Goal: Information Seeking & Learning: Learn about a topic

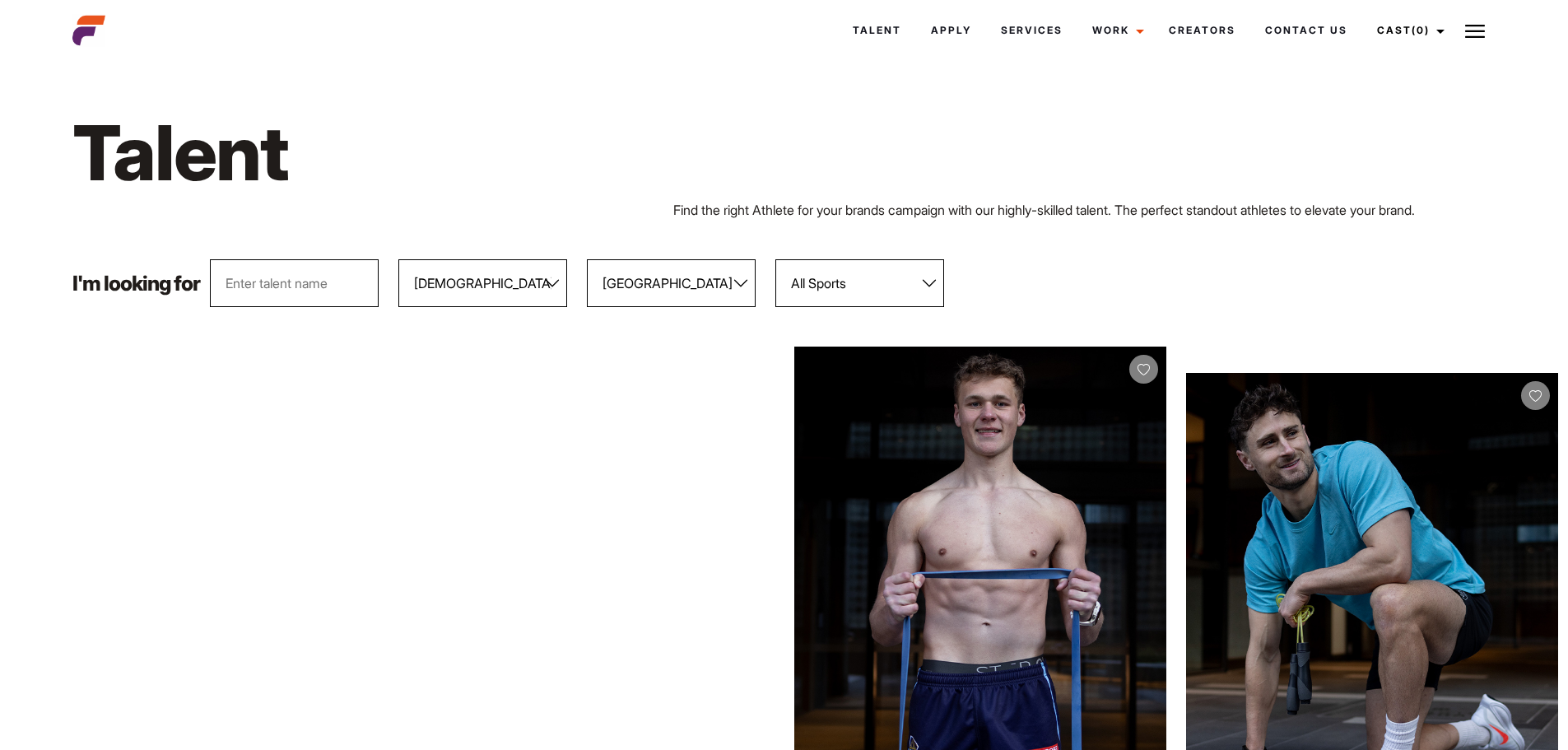
select select "103"
select select "118"
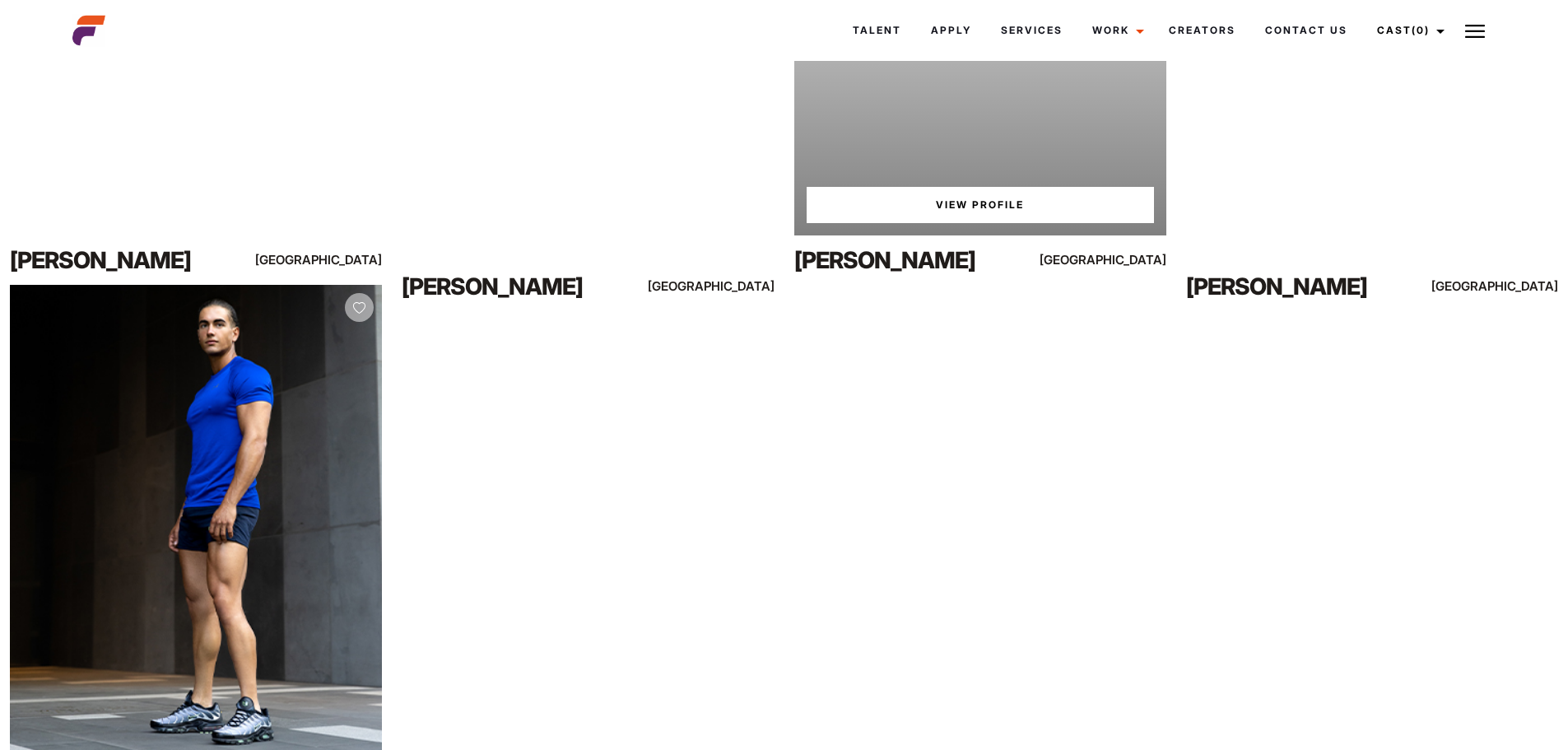
scroll to position [1647, 0]
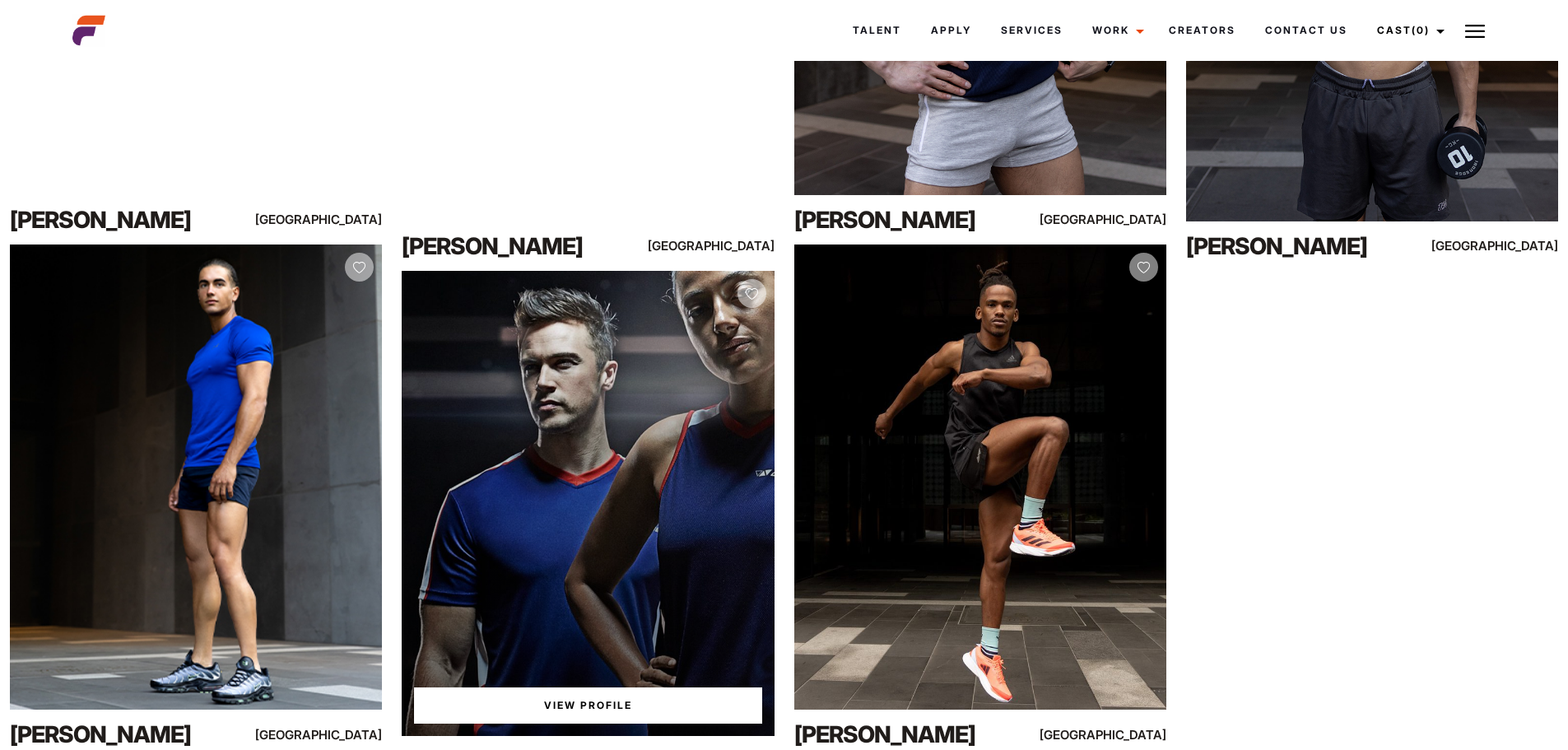
click at [565, 701] on link "View Profile" at bounding box center [587, 705] width 347 height 36
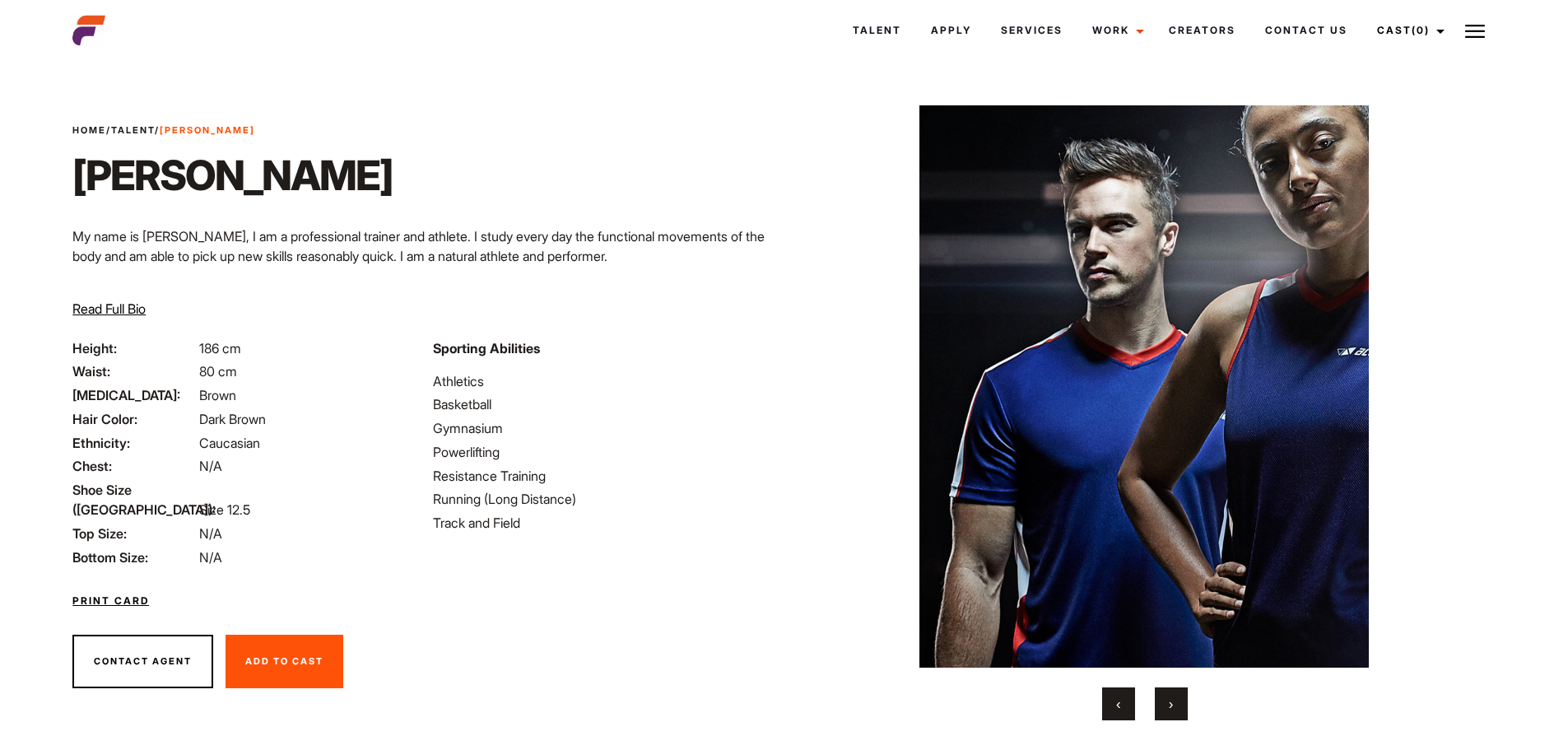
click at [1170, 707] on span "›" at bounding box center [1170, 704] width 4 height 16
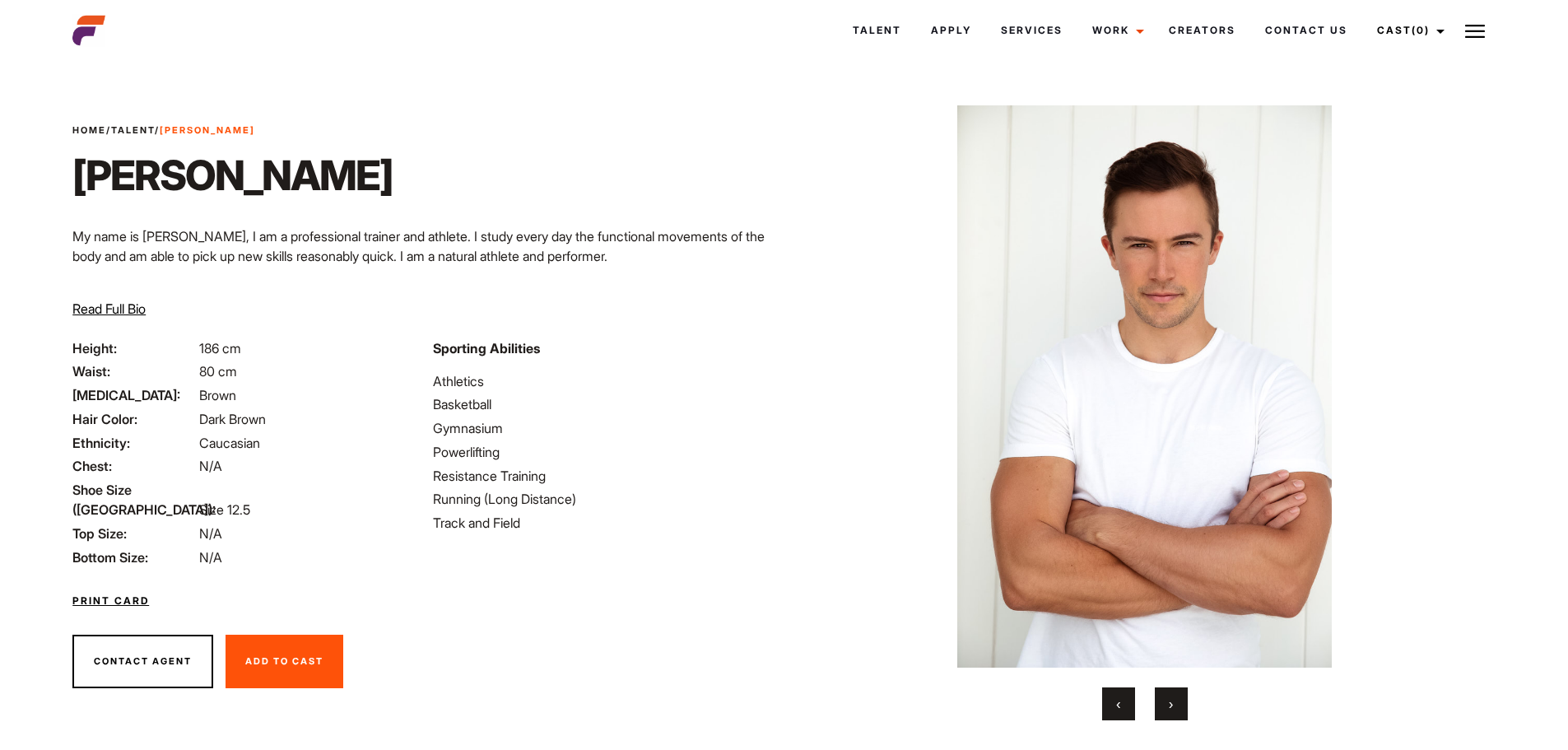
click at [1170, 707] on span "›" at bounding box center [1170, 704] width 4 height 16
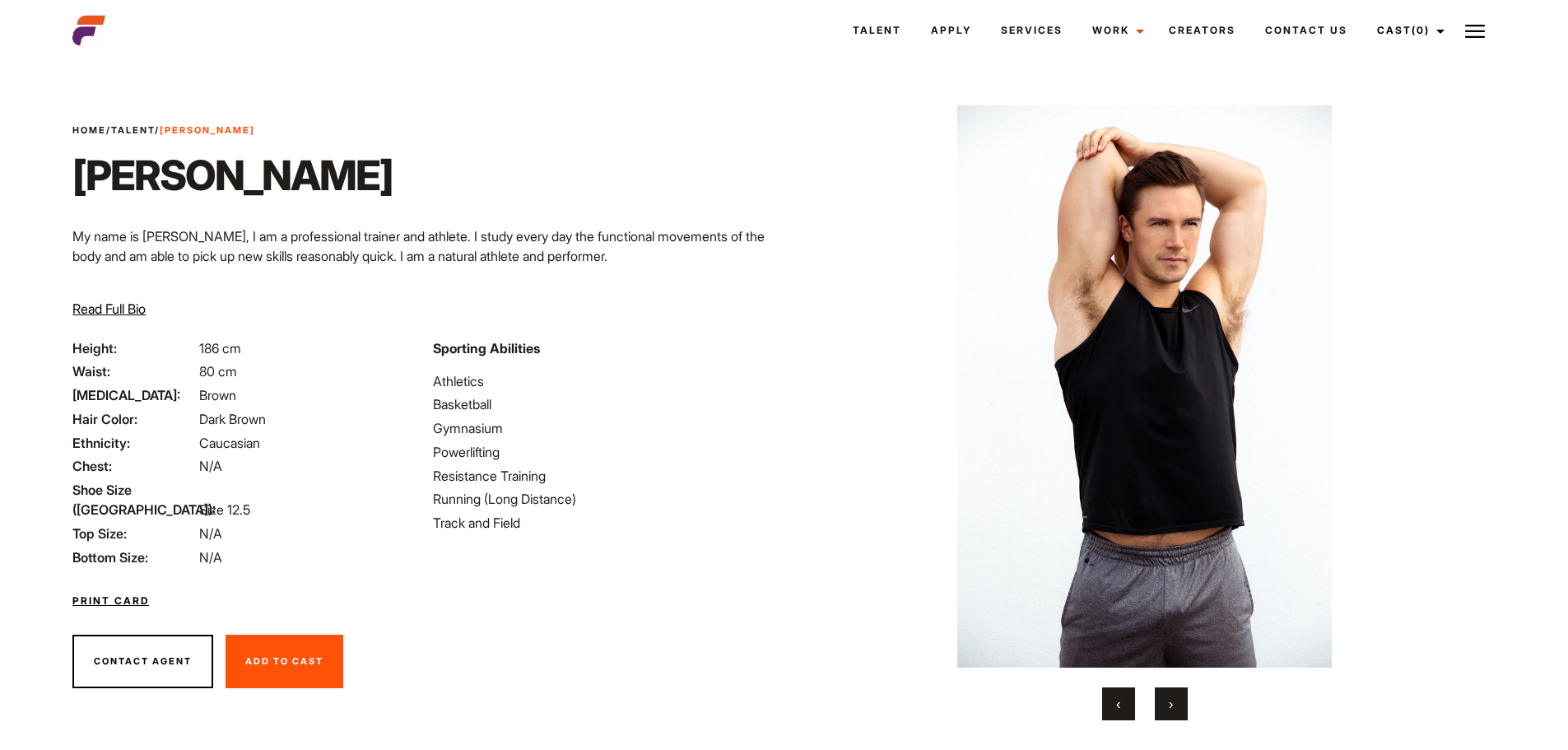
click at [1170, 707] on span "›" at bounding box center [1170, 704] width 4 height 16
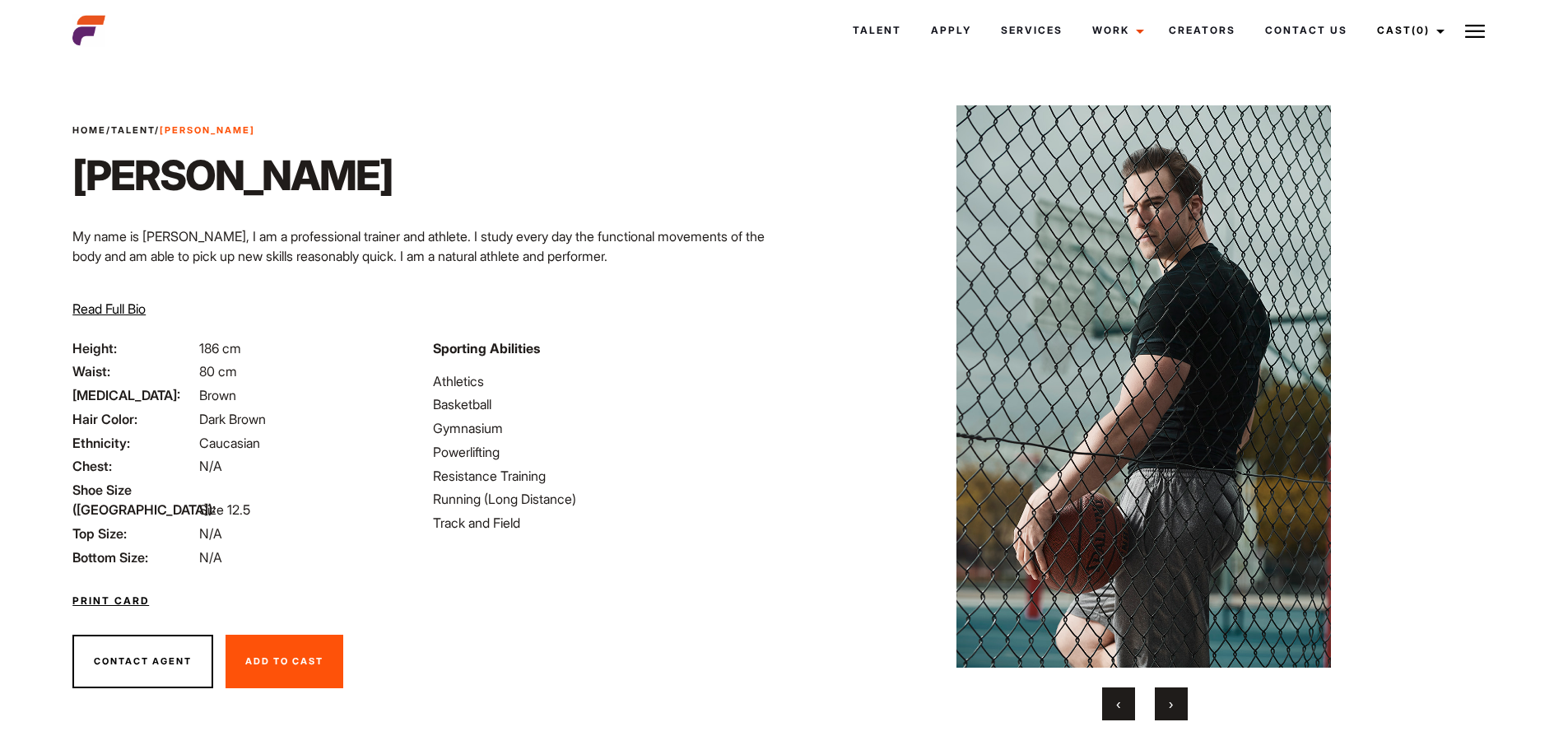
click at [1170, 707] on span "›" at bounding box center [1170, 704] width 4 height 16
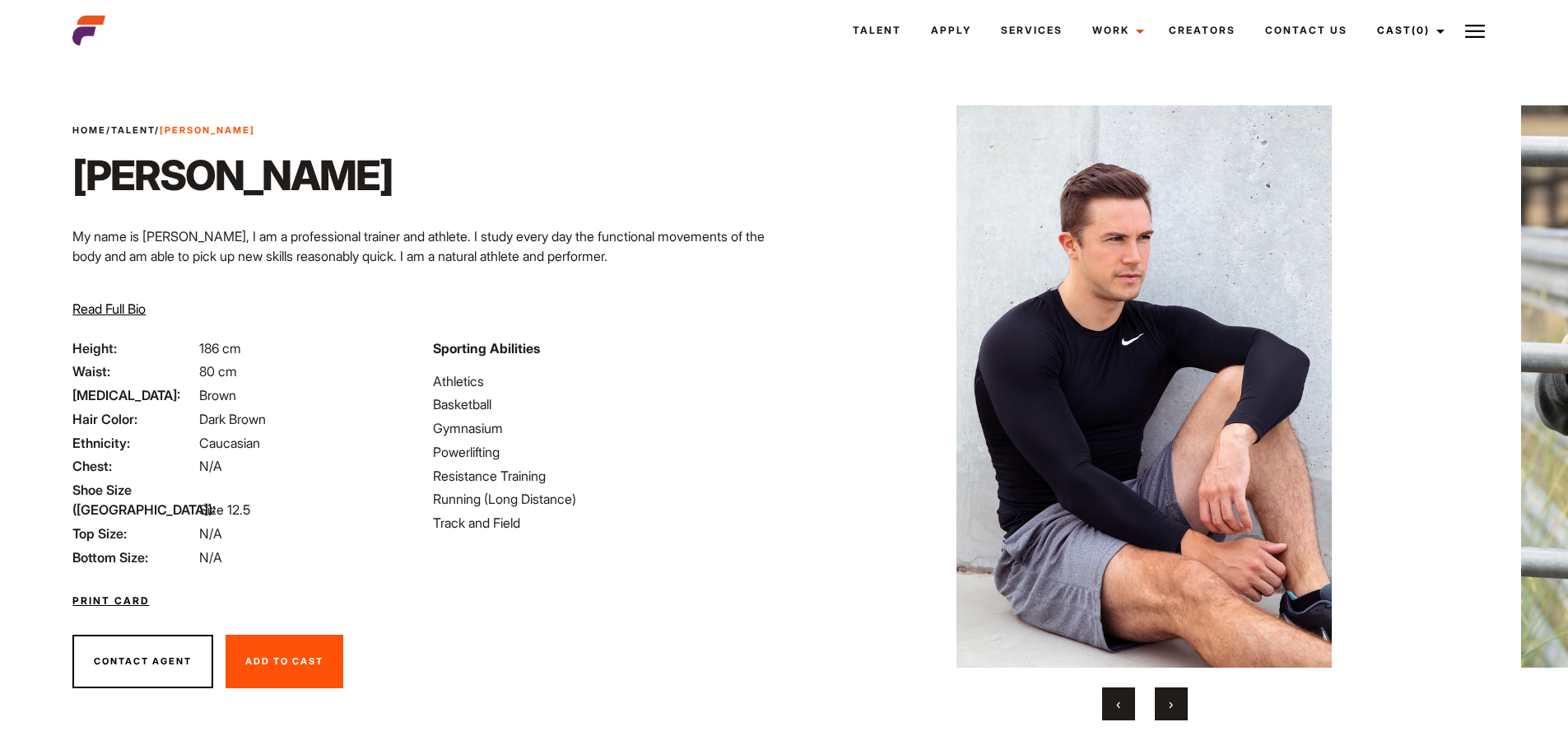
click at [1170, 707] on span "›" at bounding box center [1170, 704] width 4 height 16
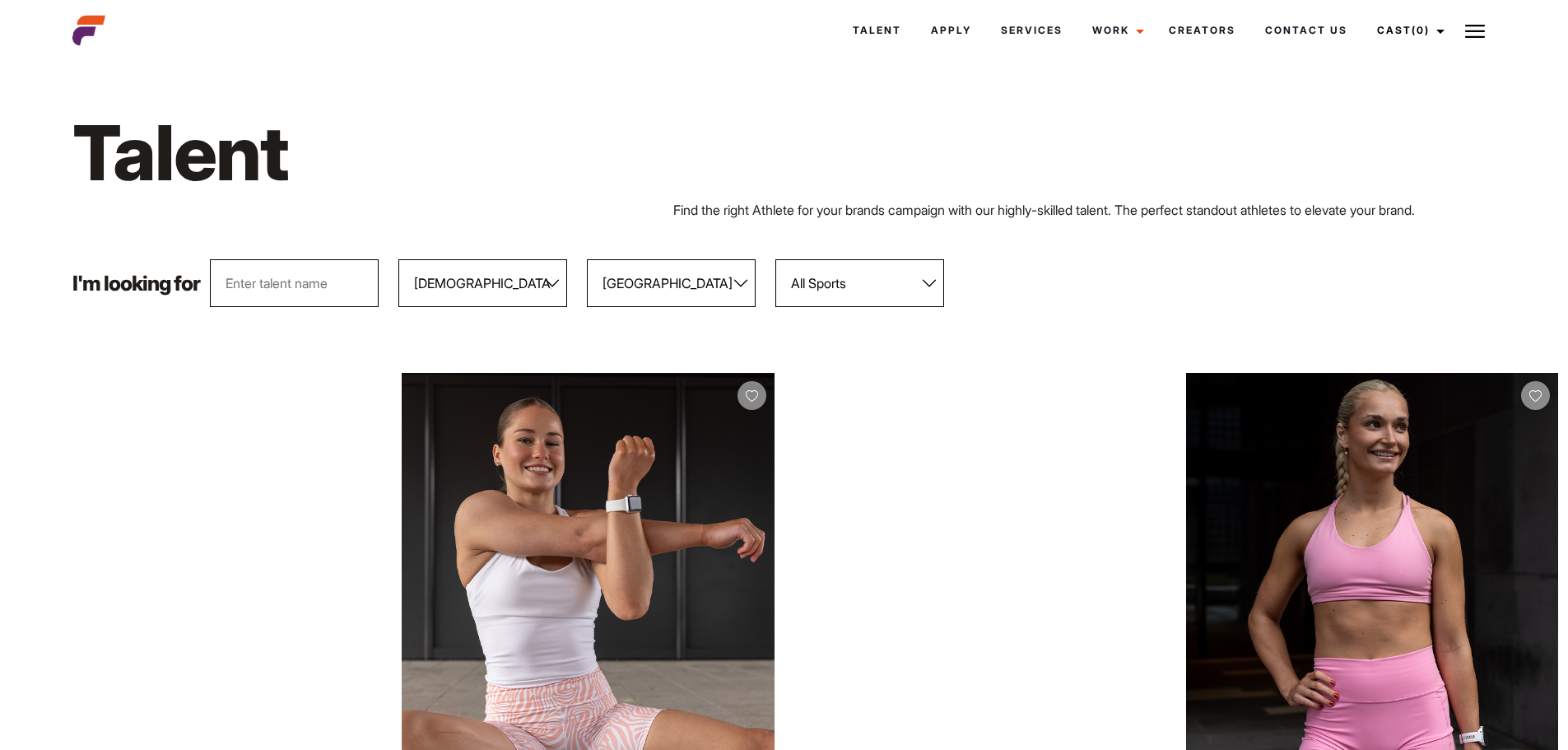
select select "103"
select select "118"
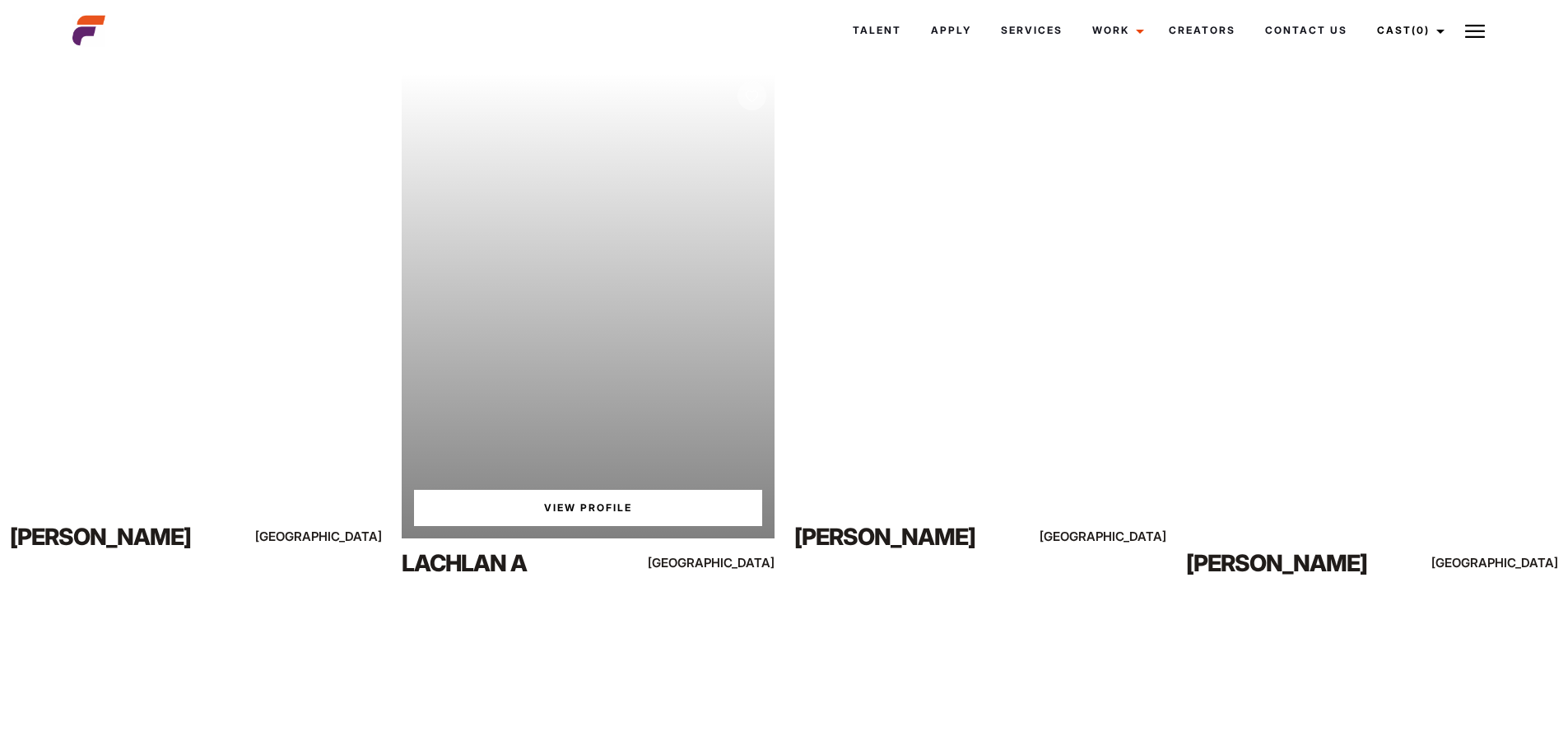
scroll to position [2799, 0]
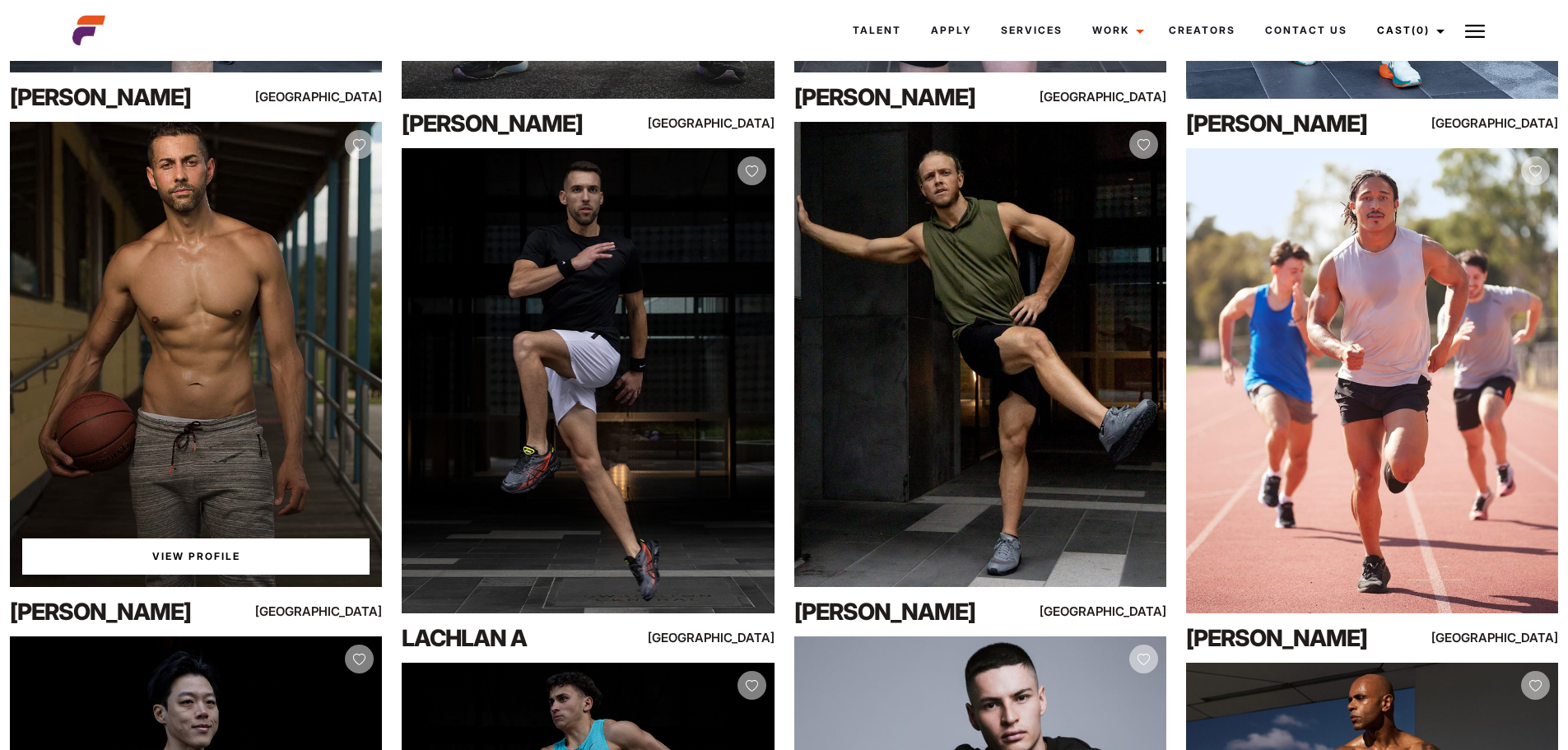
click at [195, 367] on div "View Profile" at bounding box center [196, 354] width 372 height 465
click at [193, 554] on link "View Profile" at bounding box center [195, 556] width 347 height 36
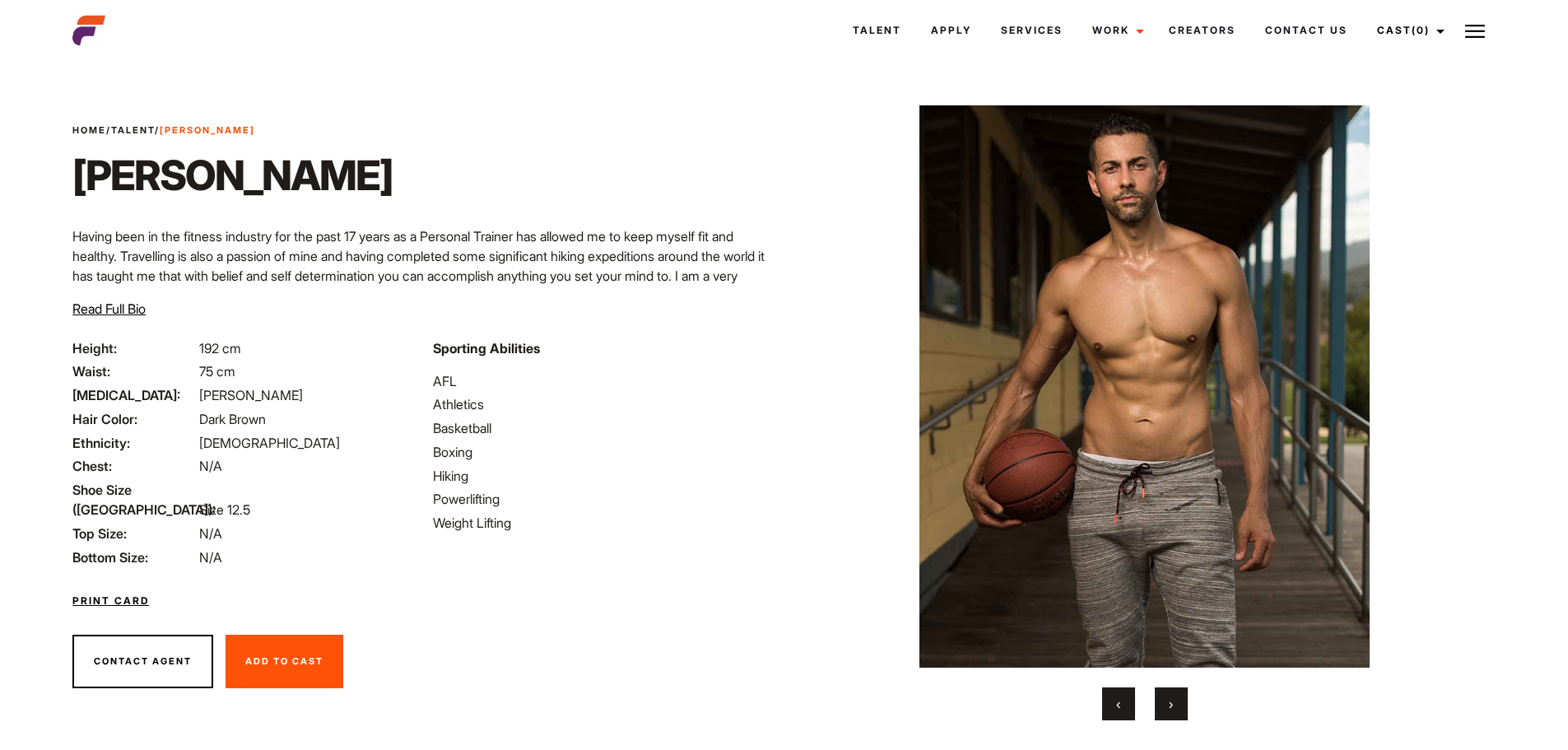
click at [1175, 697] on button "›" at bounding box center [1171, 704] width 33 height 33
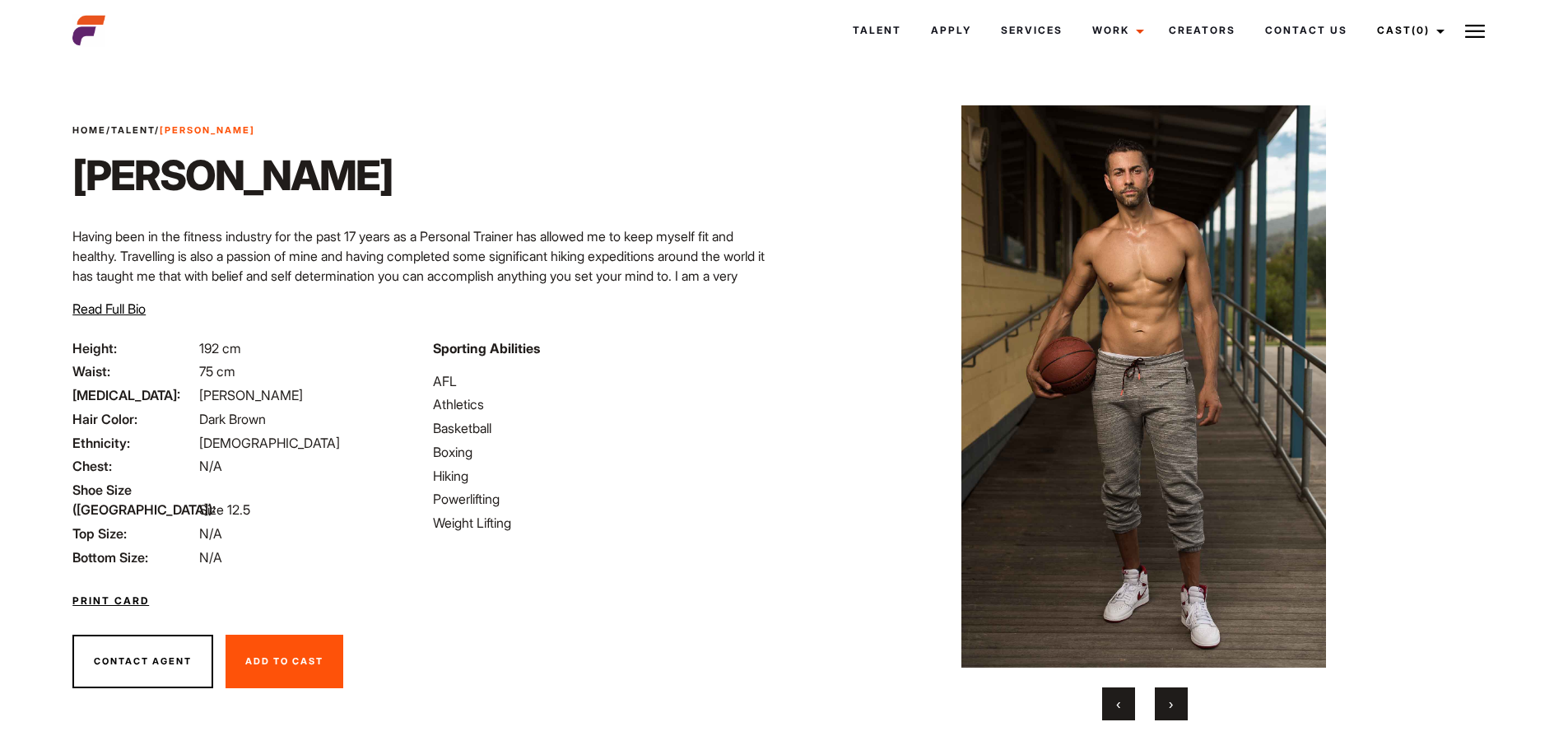
click at [1164, 708] on button "›" at bounding box center [1171, 704] width 33 height 33
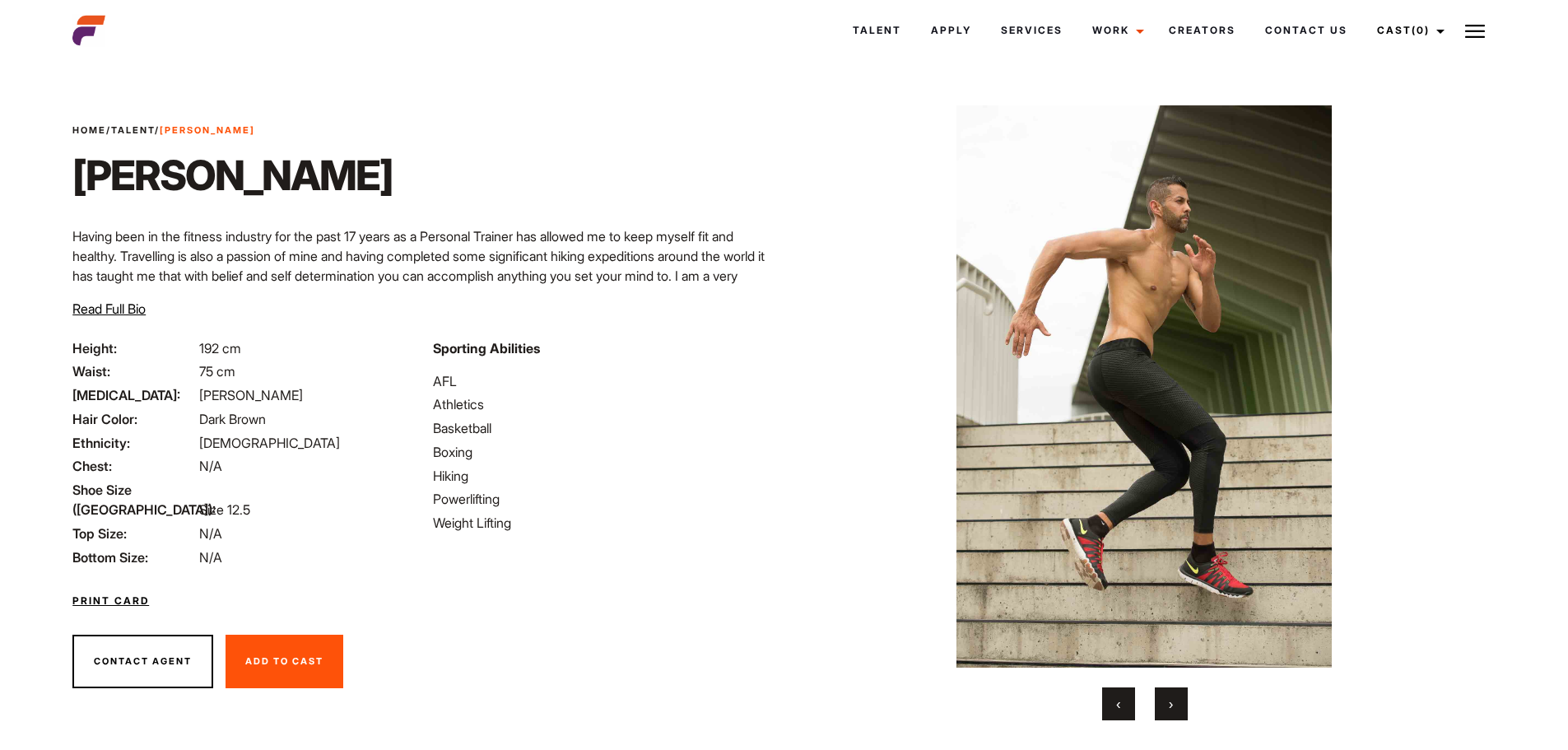
click at [1164, 708] on button "›" at bounding box center [1171, 704] width 33 height 33
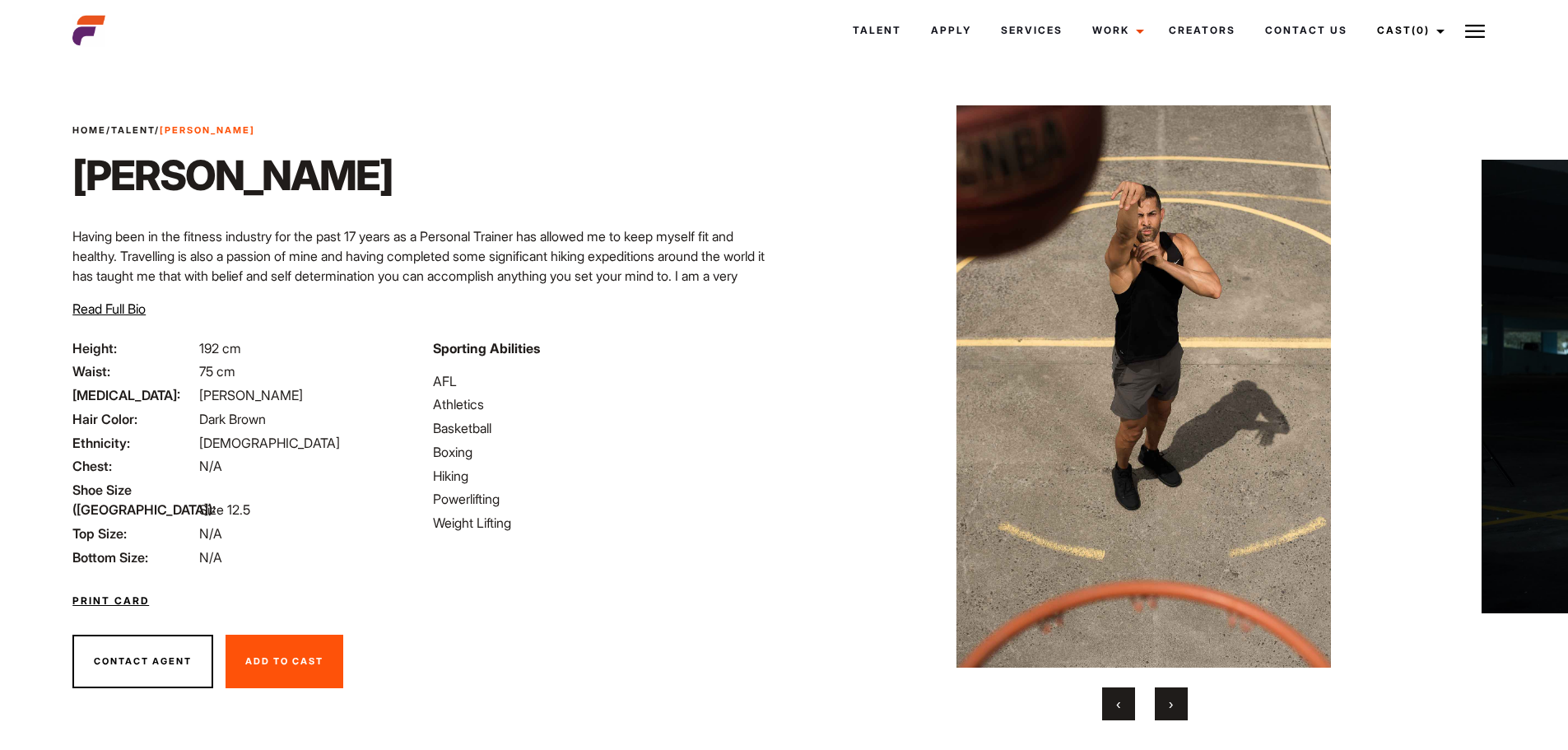
click at [1164, 708] on button "›" at bounding box center [1171, 704] width 33 height 33
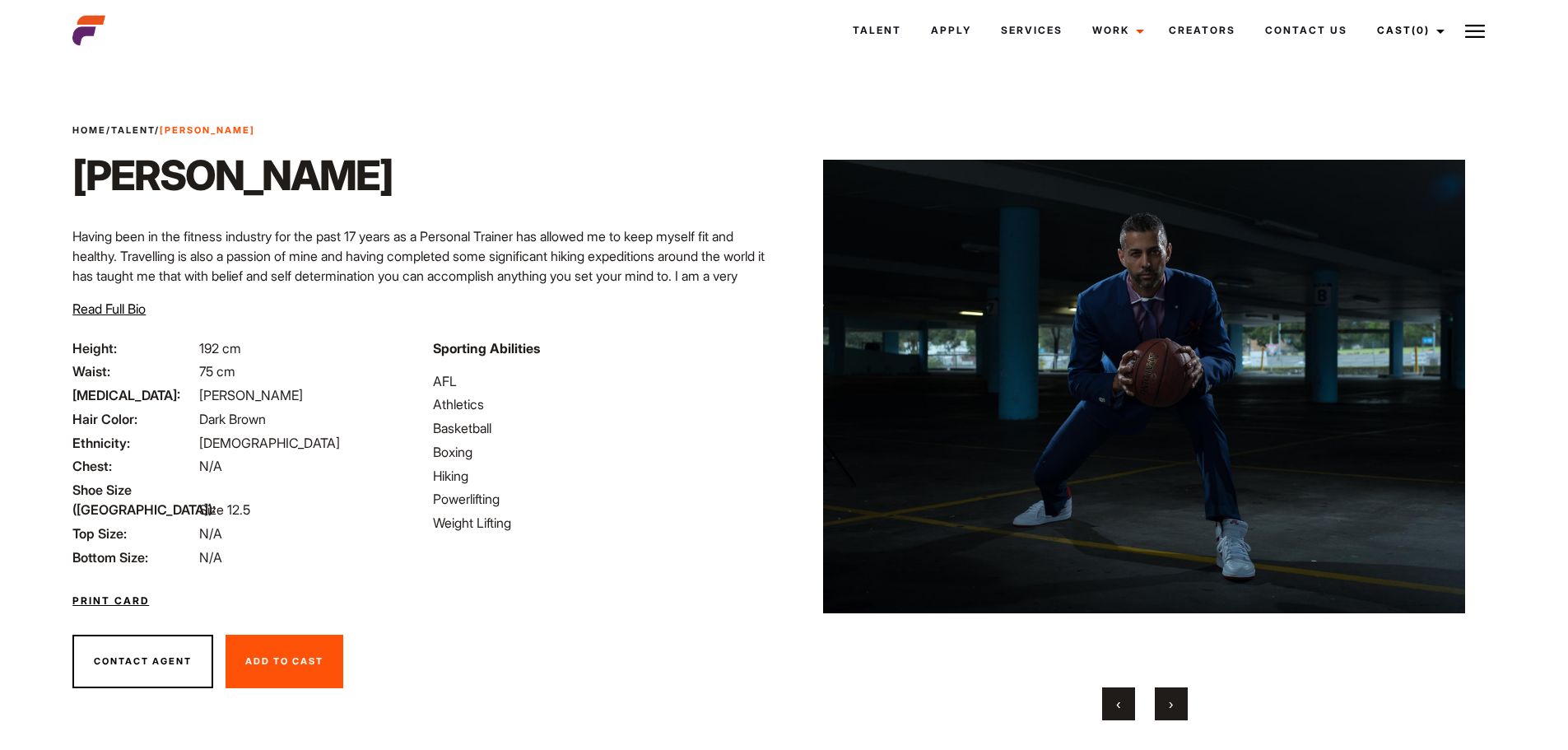
click at [1164, 708] on button "›" at bounding box center [1171, 704] width 33 height 33
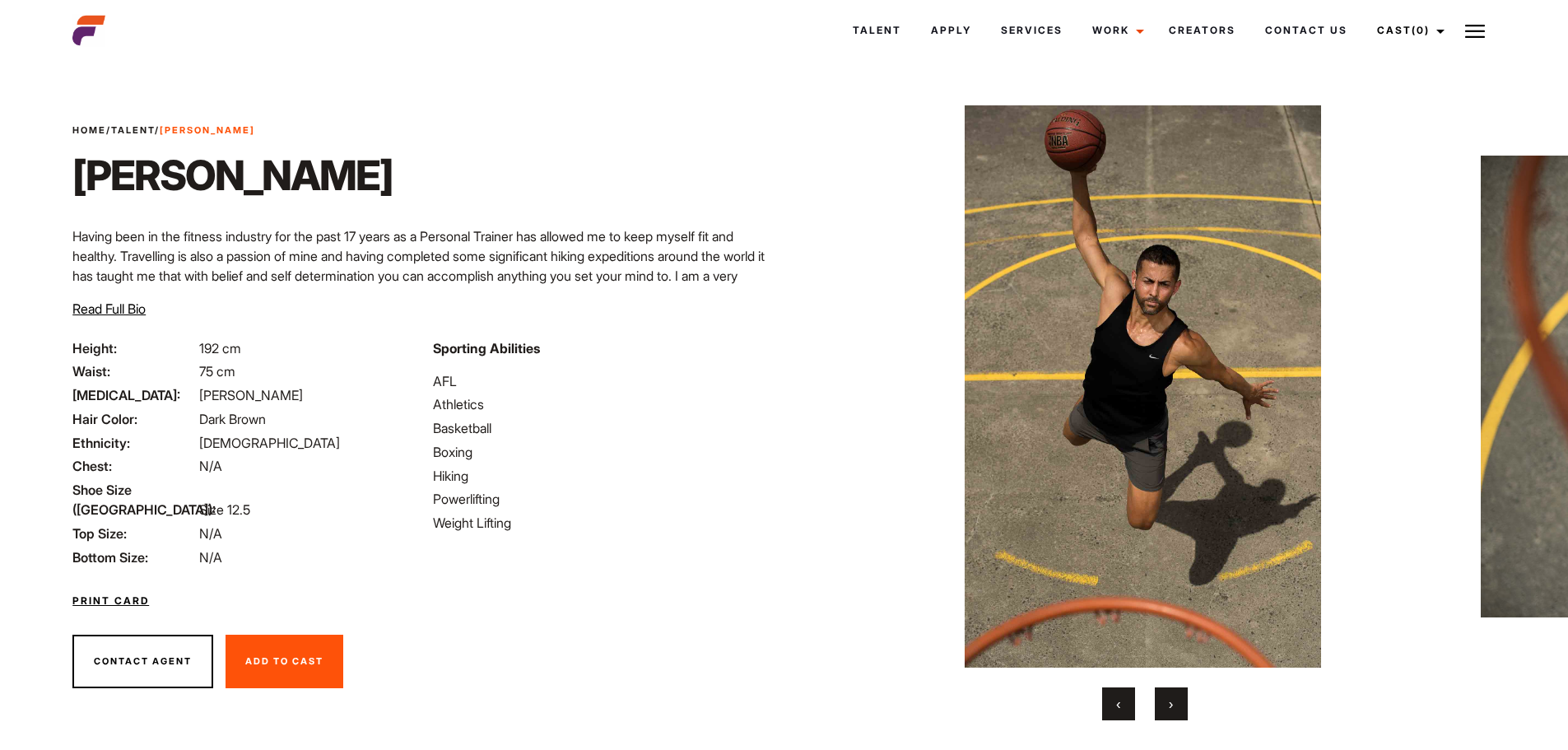
click at [1164, 708] on button "›" at bounding box center [1171, 704] width 33 height 33
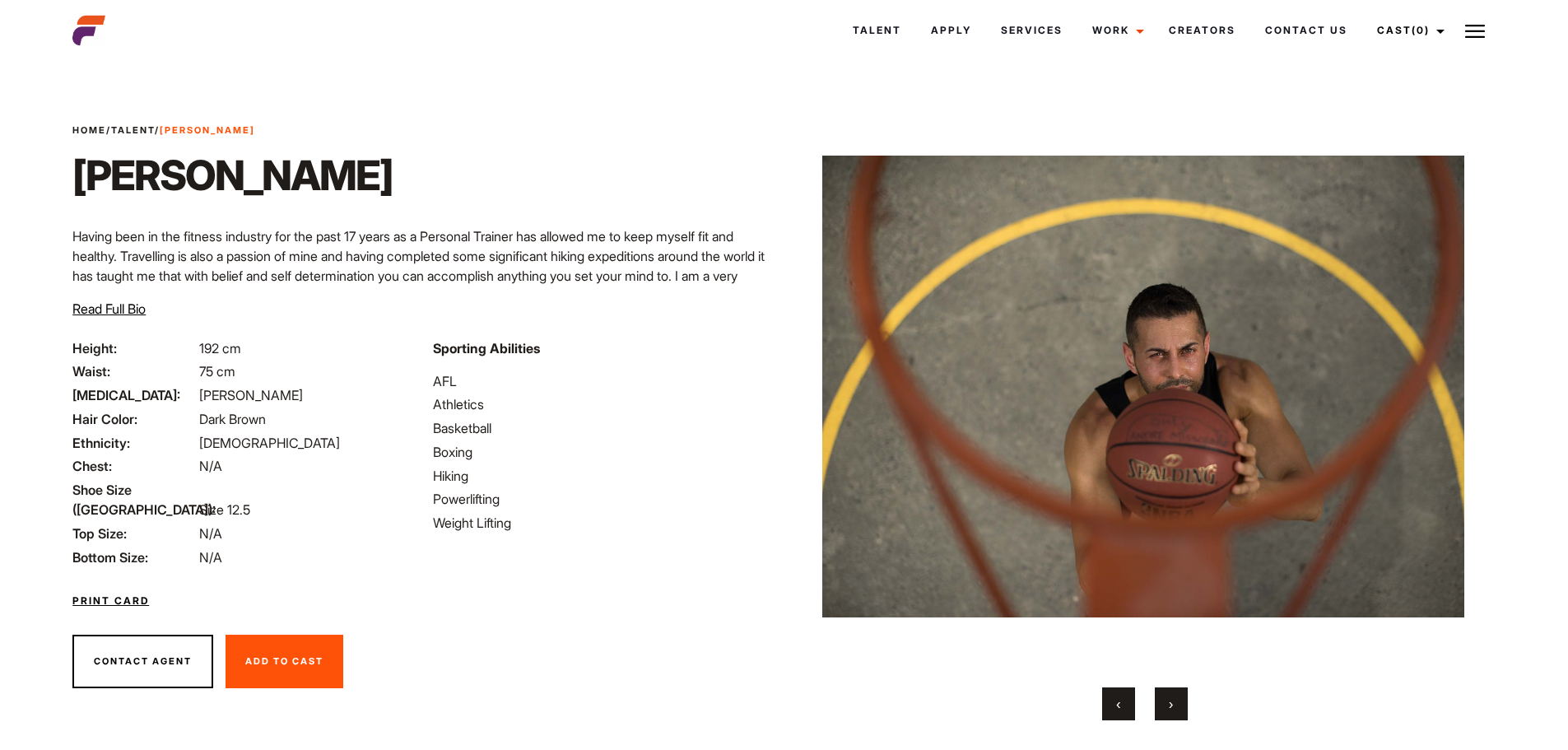
click at [1164, 708] on button "›" at bounding box center [1171, 704] width 33 height 33
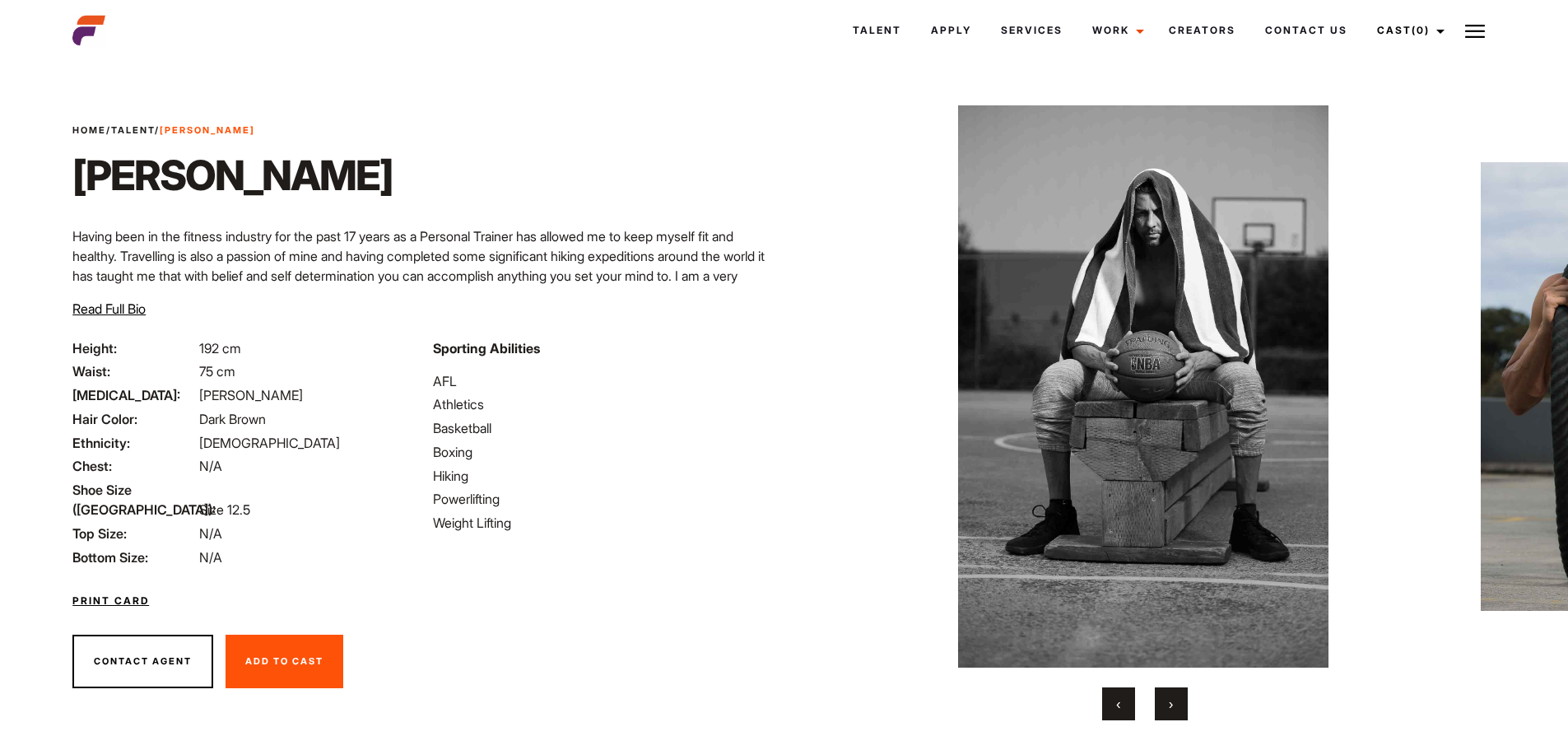
click at [1164, 708] on button "›" at bounding box center [1171, 704] width 33 height 33
